Goal: Task Accomplishment & Management: Manage account settings

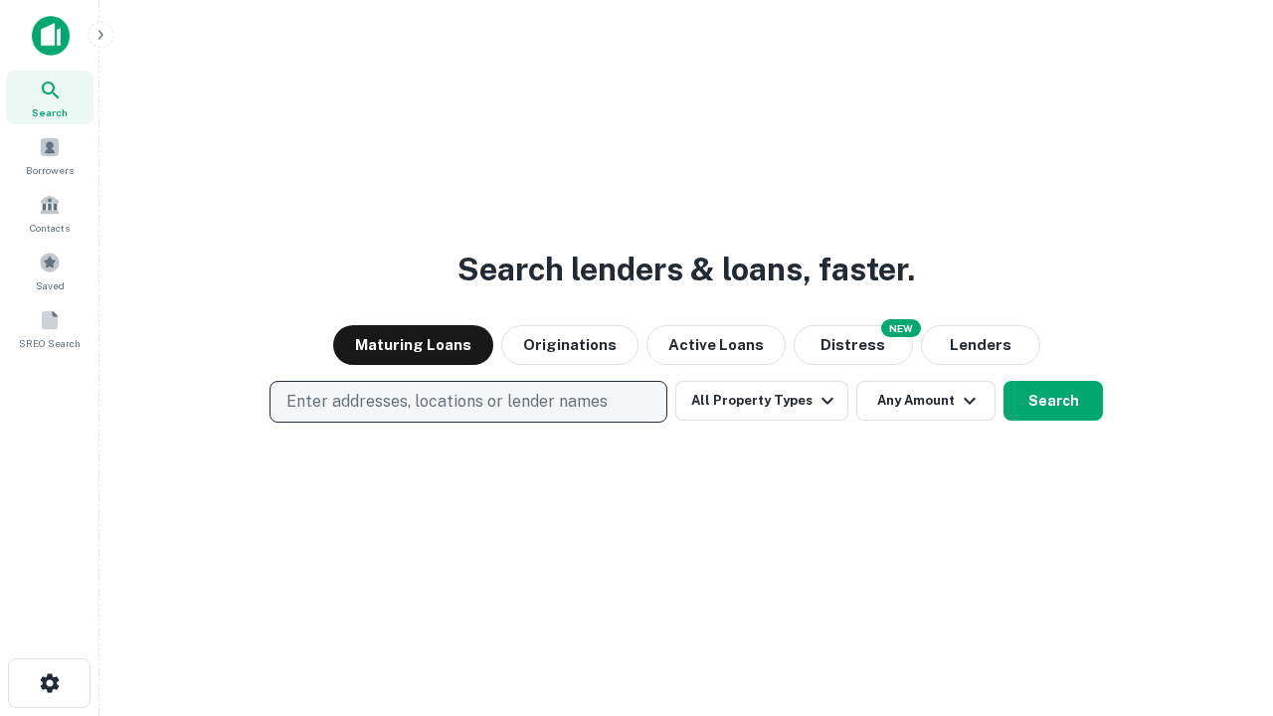
click at [467, 402] on p "Enter addresses, locations or lender names" at bounding box center [446, 402] width 321 height 24
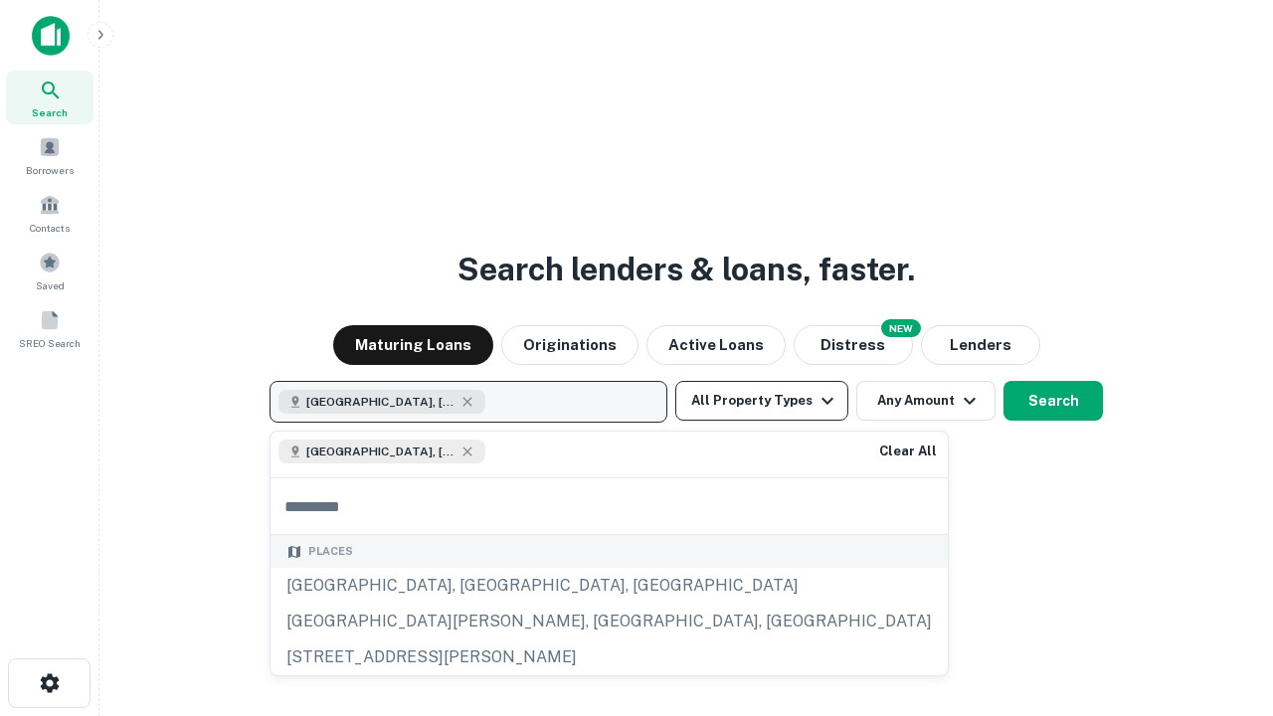
click at [762, 401] on button "All Property Types" at bounding box center [761, 401] width 173 height 40
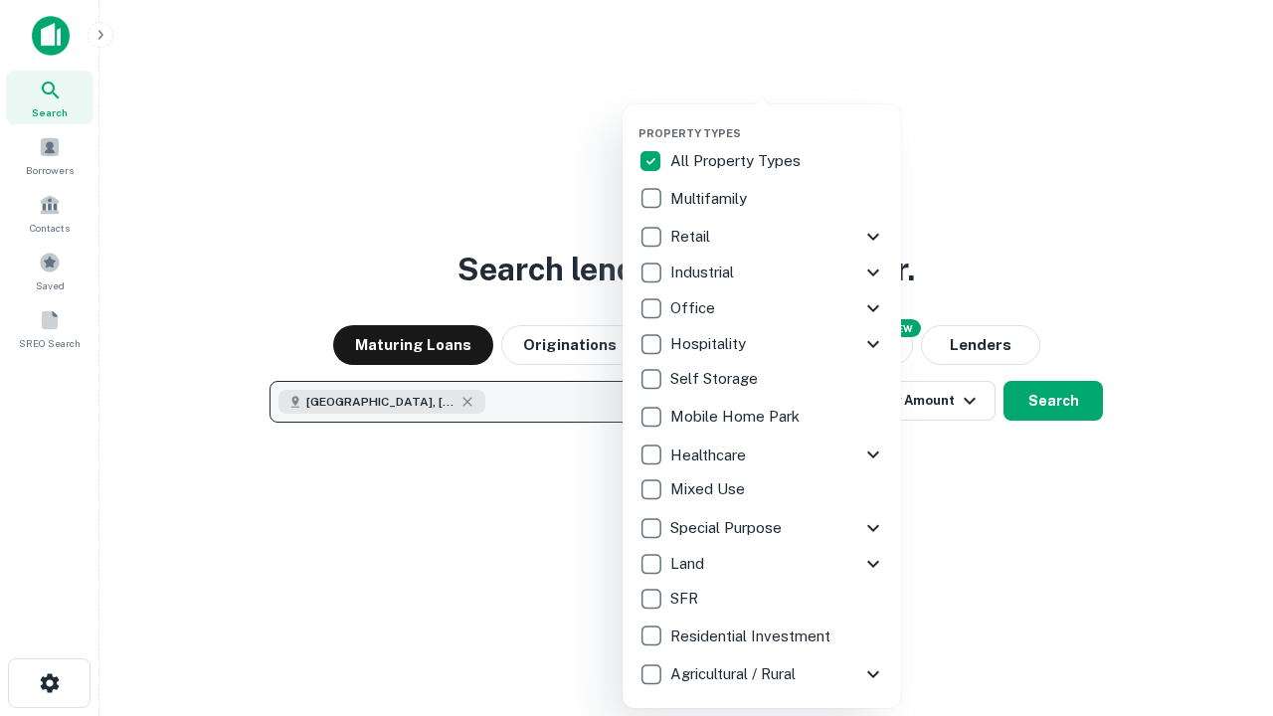
click at [778, 120] on button "button" at bounding box center [778, 120] width 279 height 1
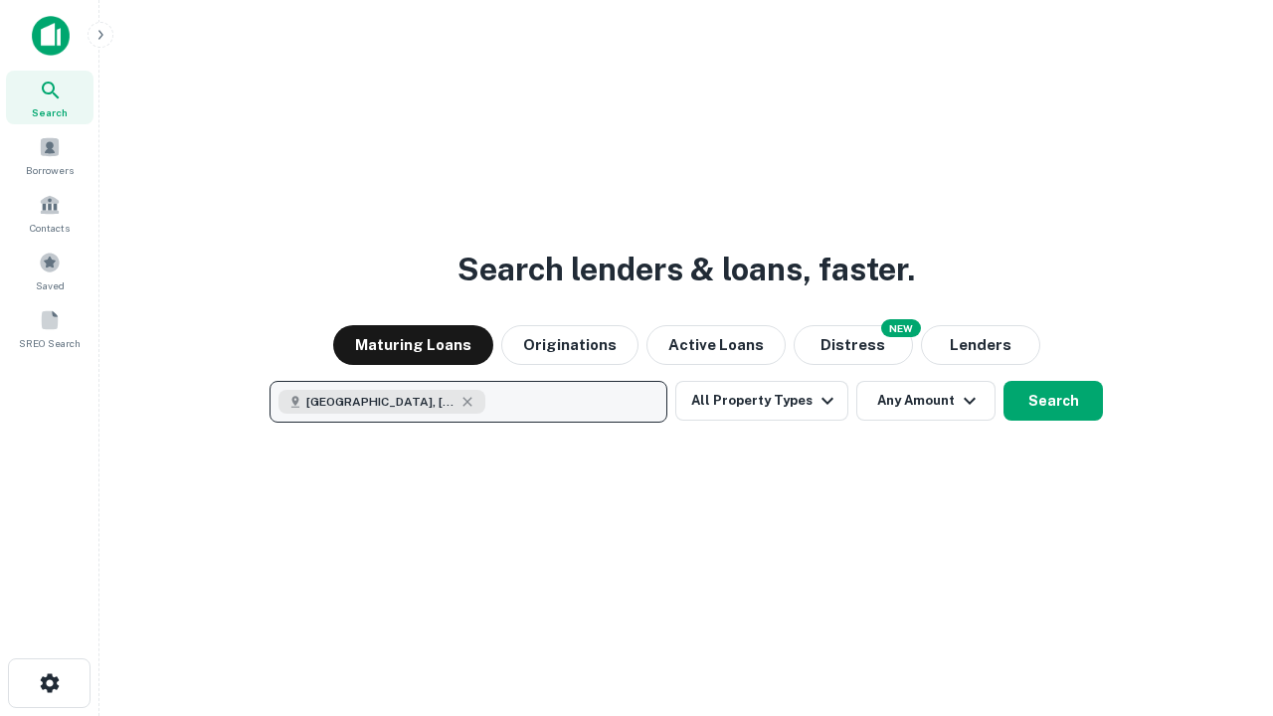
scroll to position [32, 0]
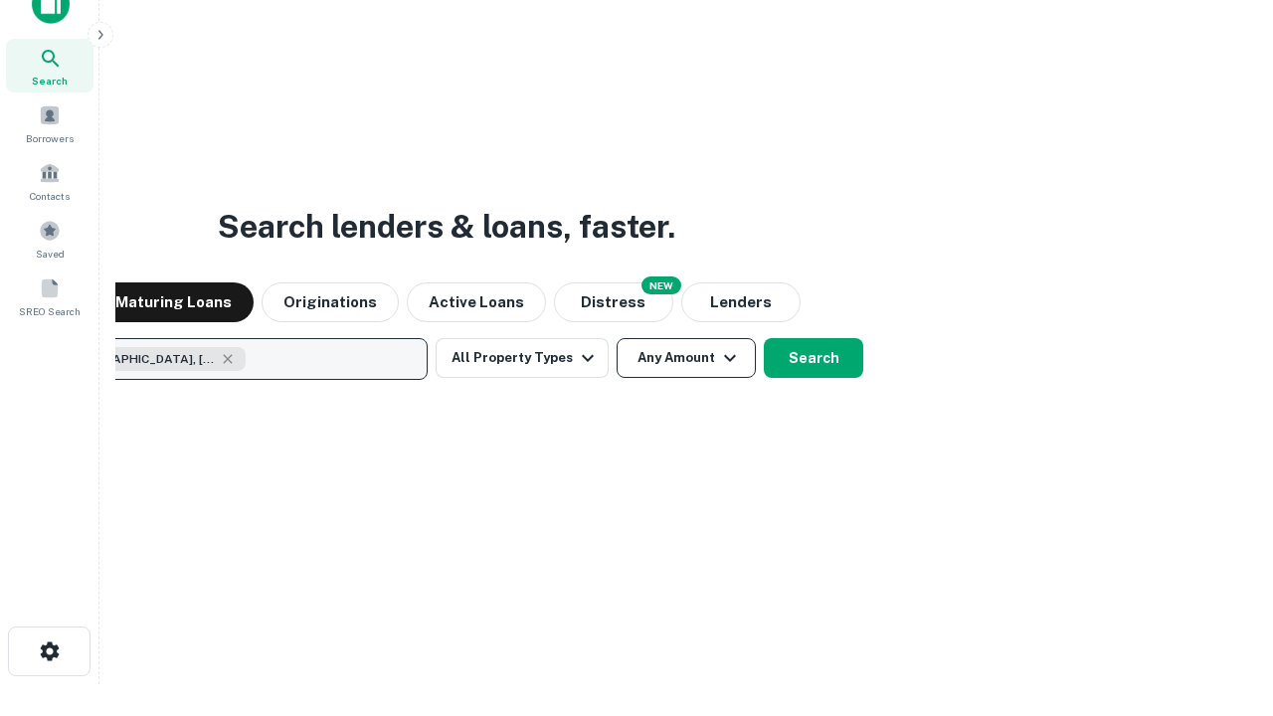
click at [617, 338] on button "Any Amount" at bounding box center [686, 358] width 139 height 40
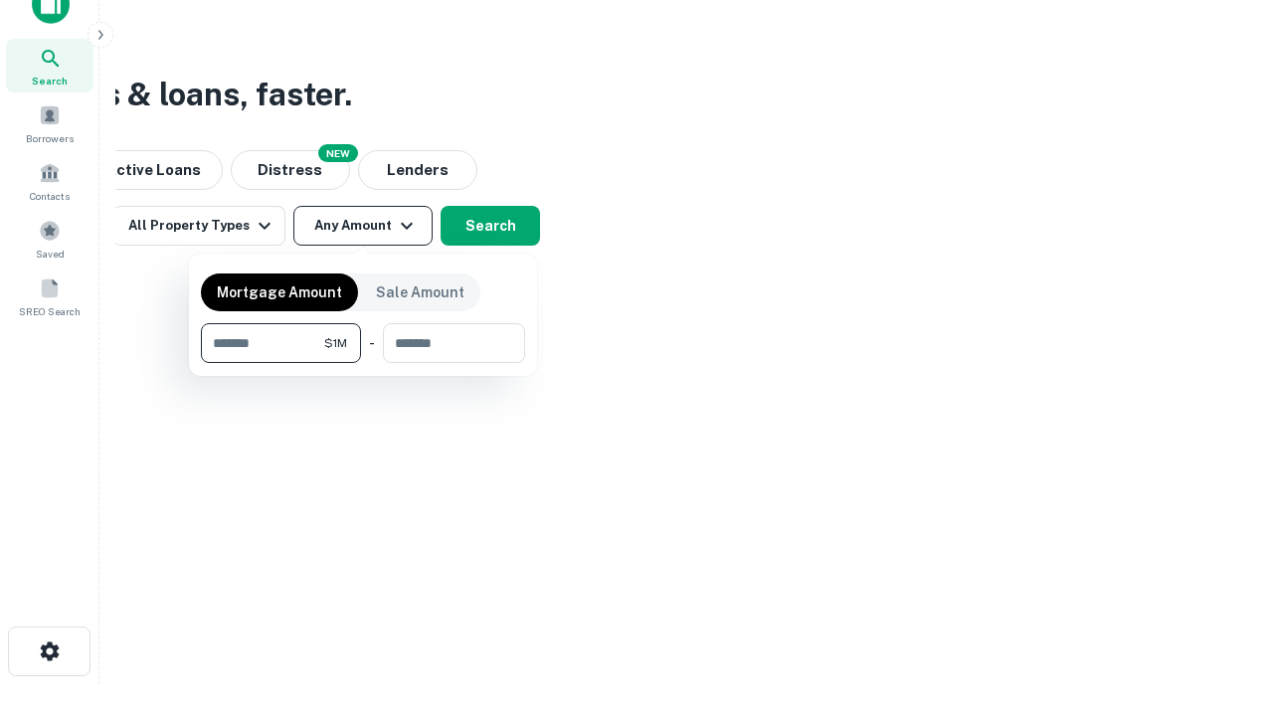
type input "*******"
click at [363, 363] on button "button" at bounding box center [363, 363] width 324 height 1
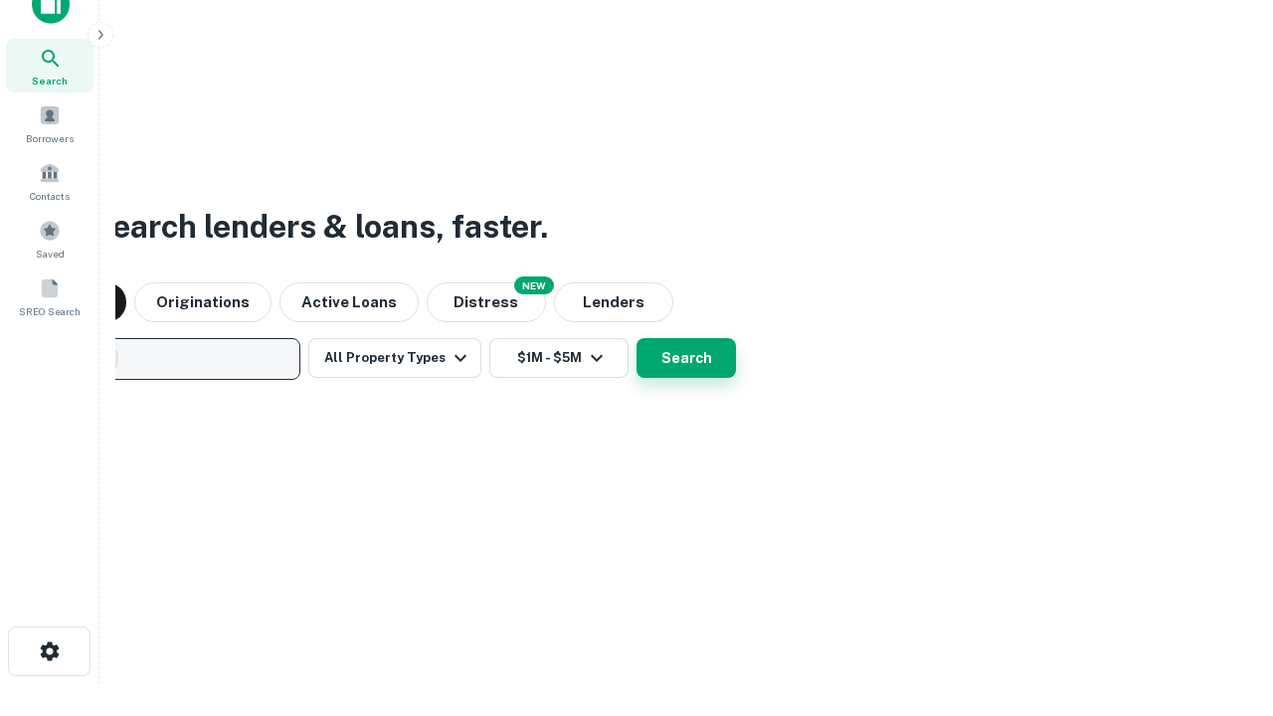
click at [637, 338] on button "Search" at bounding box center [686, 358] width 99 height 40
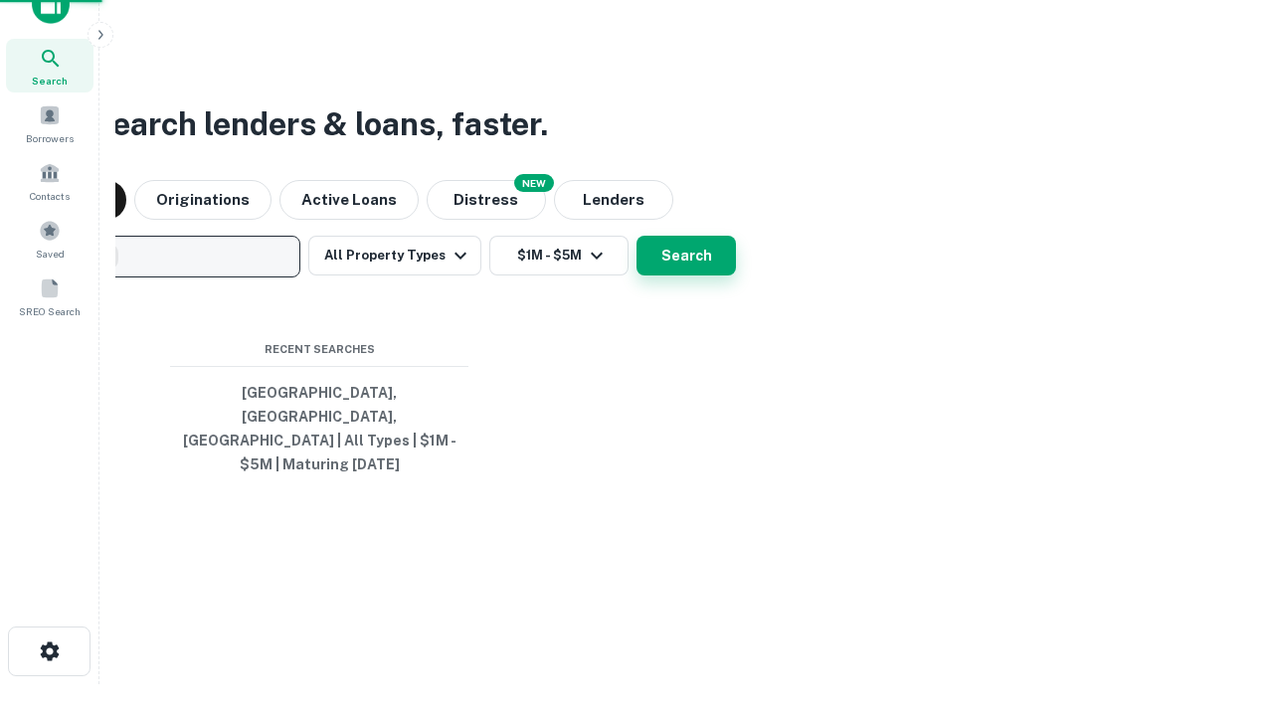
scroll to position [65, 563]
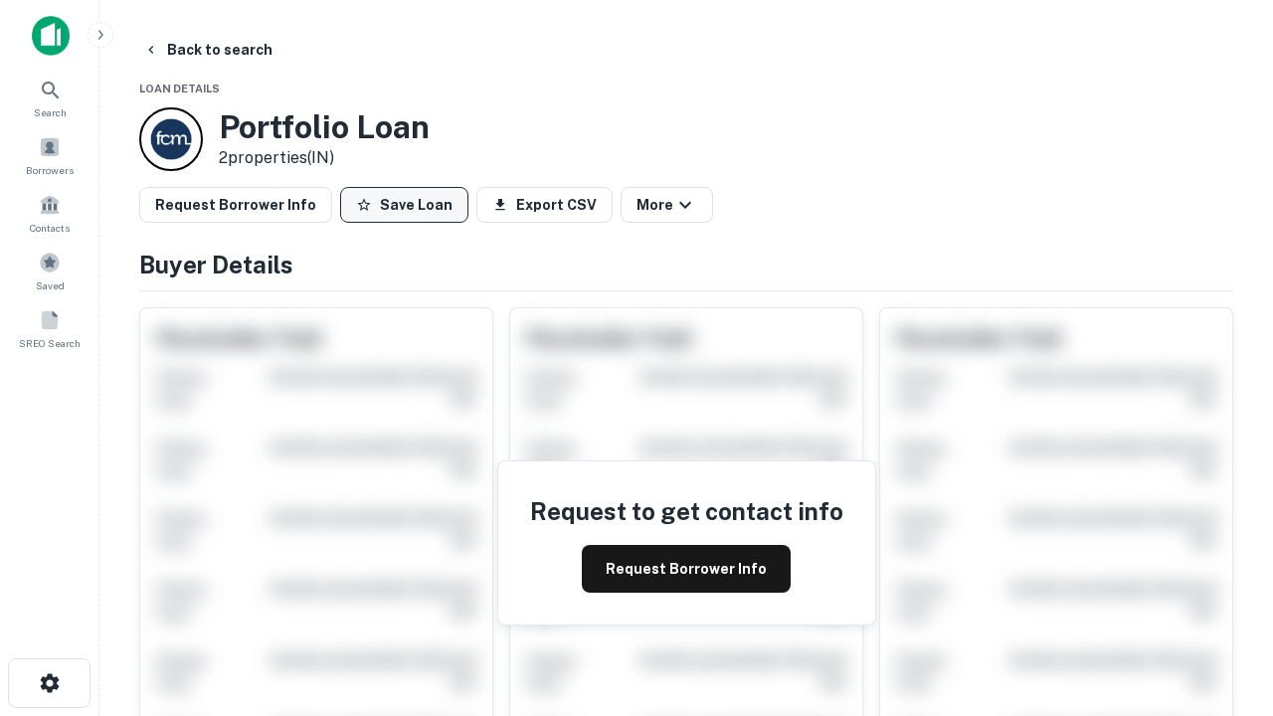
click at [404, 205] on button "Save Loan" at bounding box center [404, 205] width 128 height 36
click at [409, 205] on button "Loan Saved" at bounding box center [408, 205] width 137 height 36
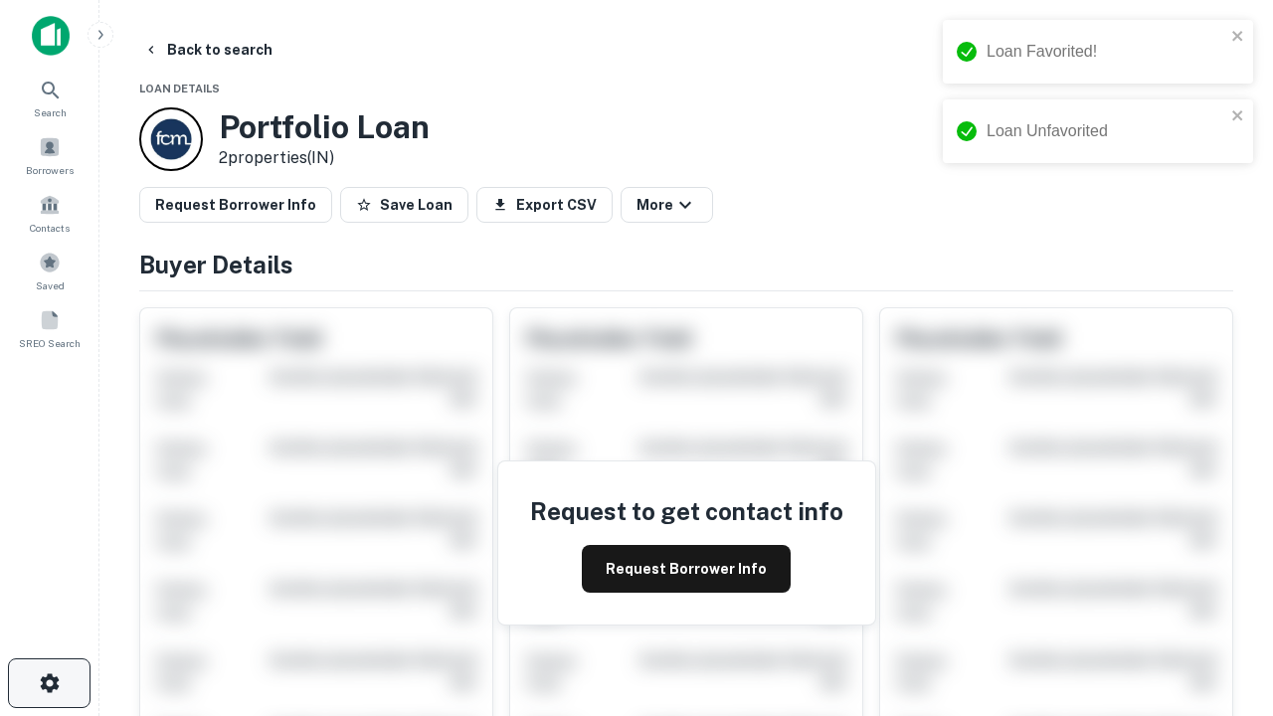
click at [49, 683] on icon "button" at bounding box center [50, 683] width 24 height 24
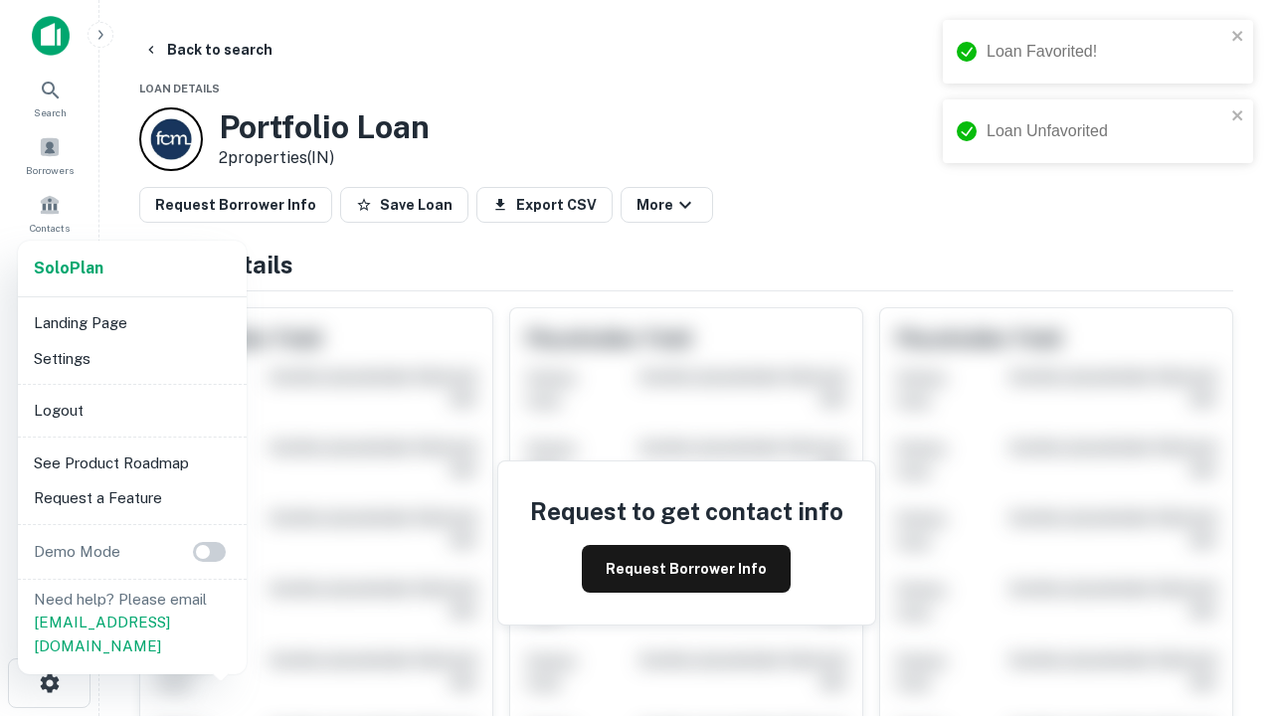
click at [131, 410] on li "Logout" at bounding box center [132, 411] width 213 height 36
